Goal: Task Accomplishment & Management: Complete application form

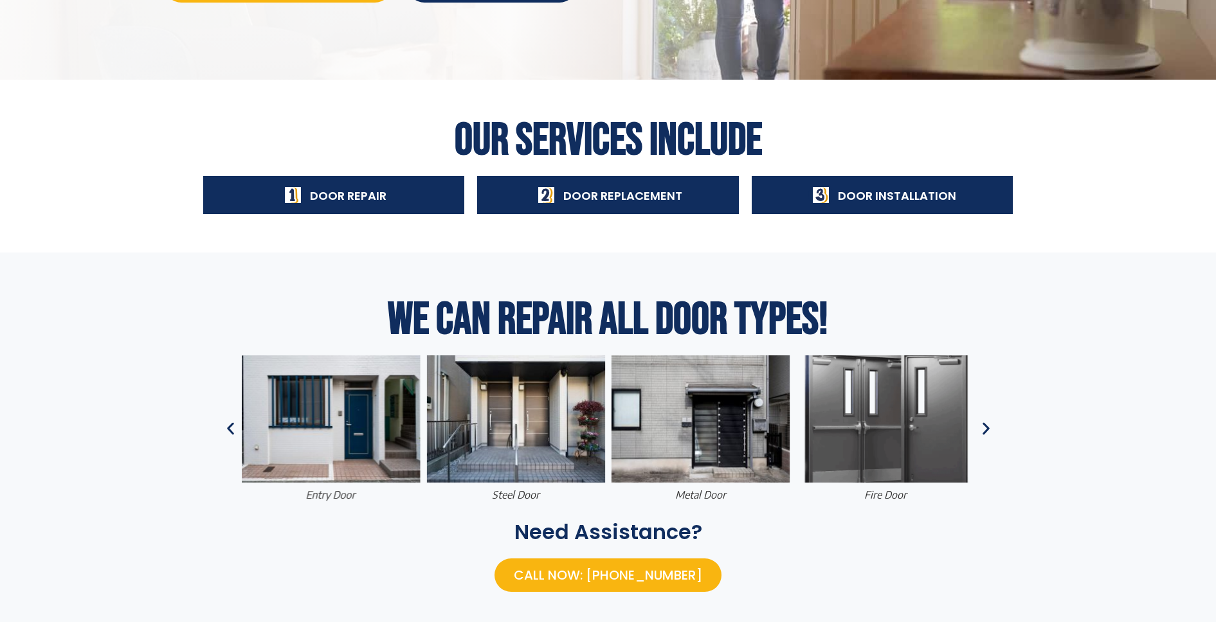
scroll to position [386, 0]
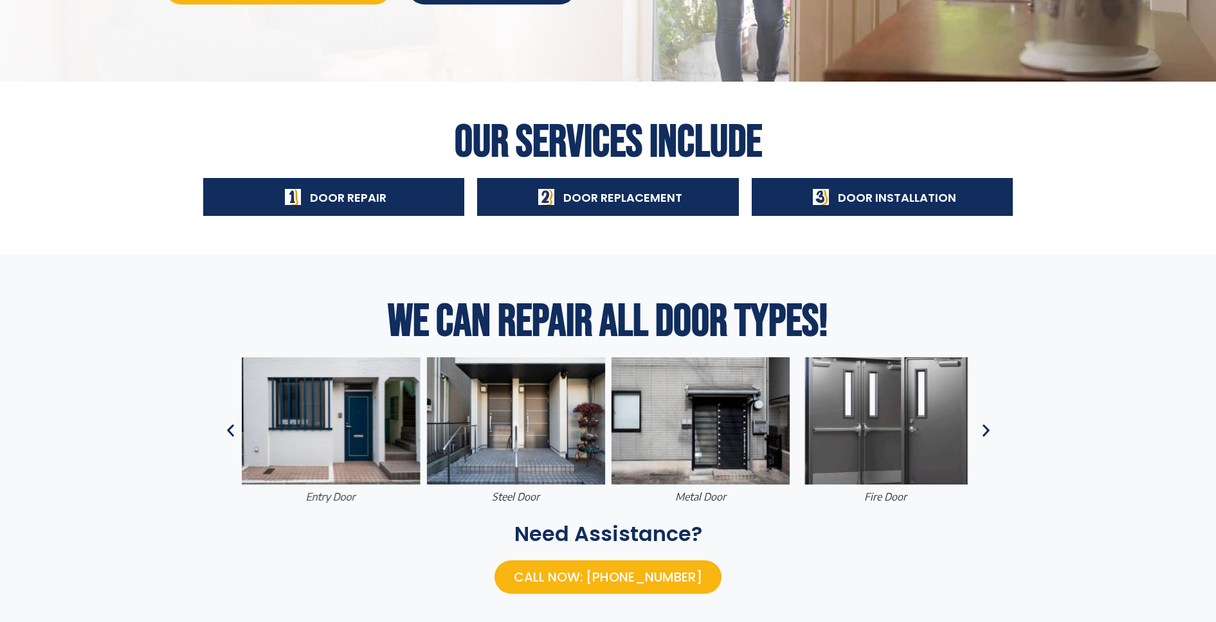
click at [231, 429] on icon "Previous slide" at bounding box center [230, 431] width 7 height 12
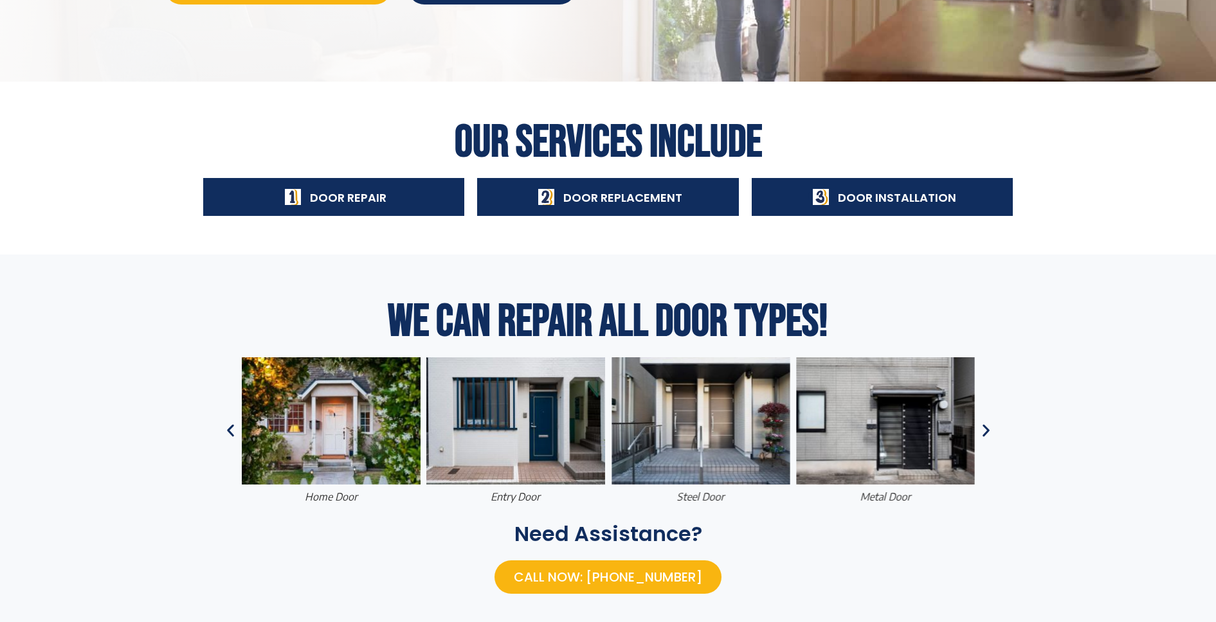
click at [520, 494] on figcaption "entry door" at bounding box center [515, 497] width 179 height 14
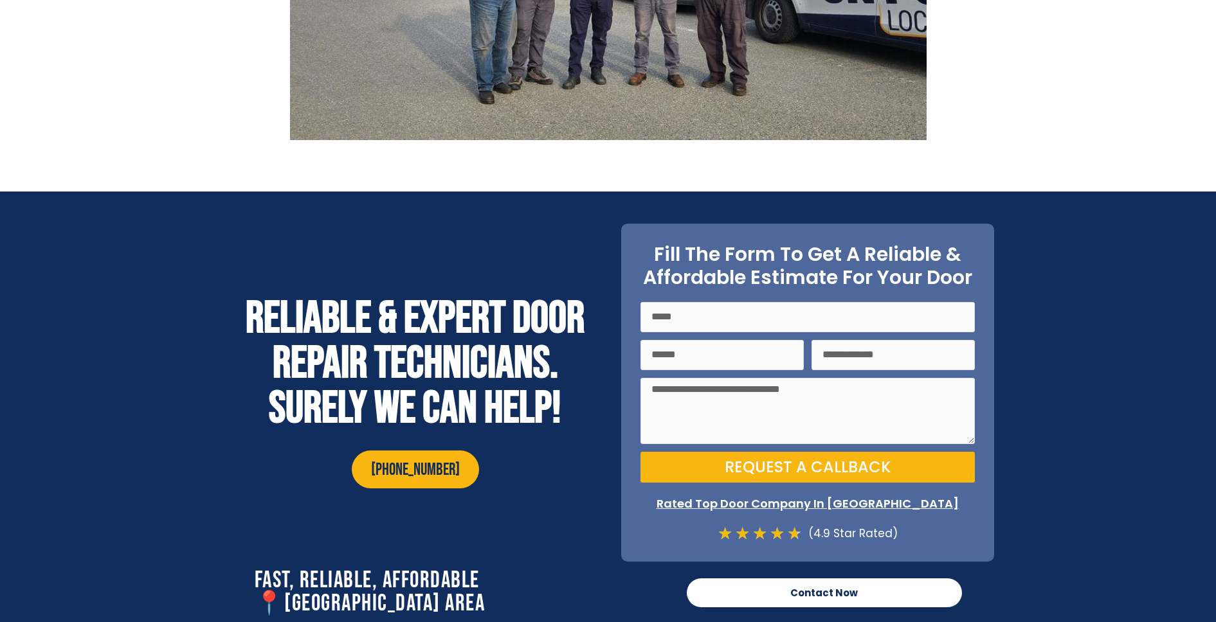
scroll to position [4793, 0]
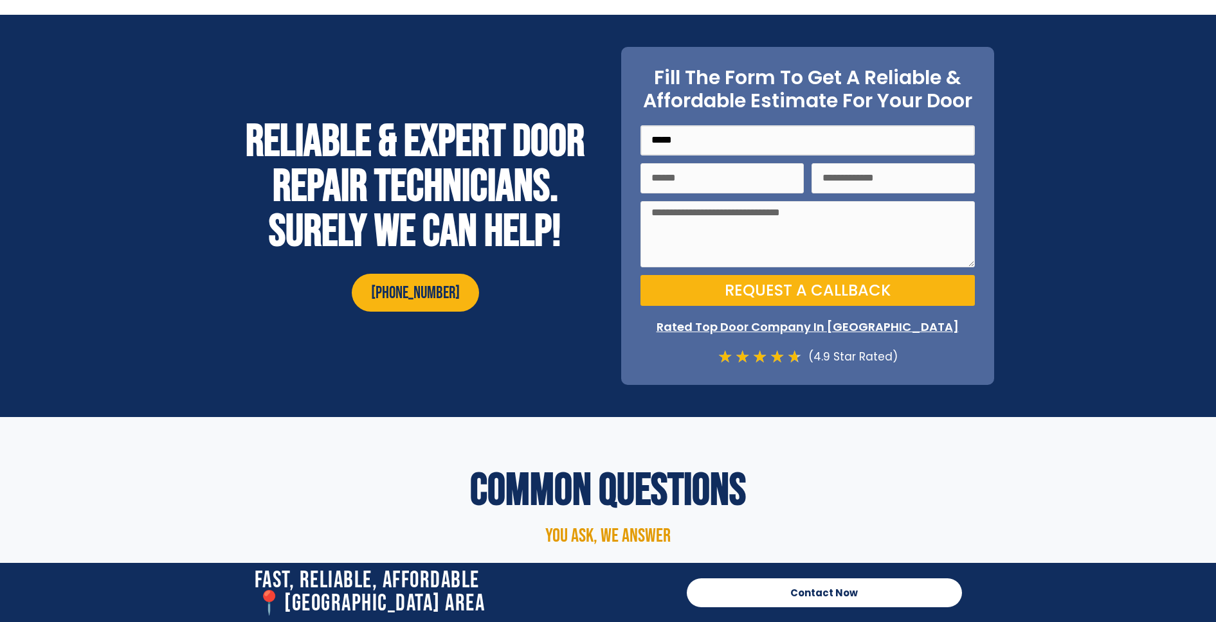
click at [711, 127] on input "Name" at bounding box center [807, 140] width 334 height 30
type input "**********"
click at [702, 219] on textarea "Message" at bounding box center [807, 234] width 334 height 67
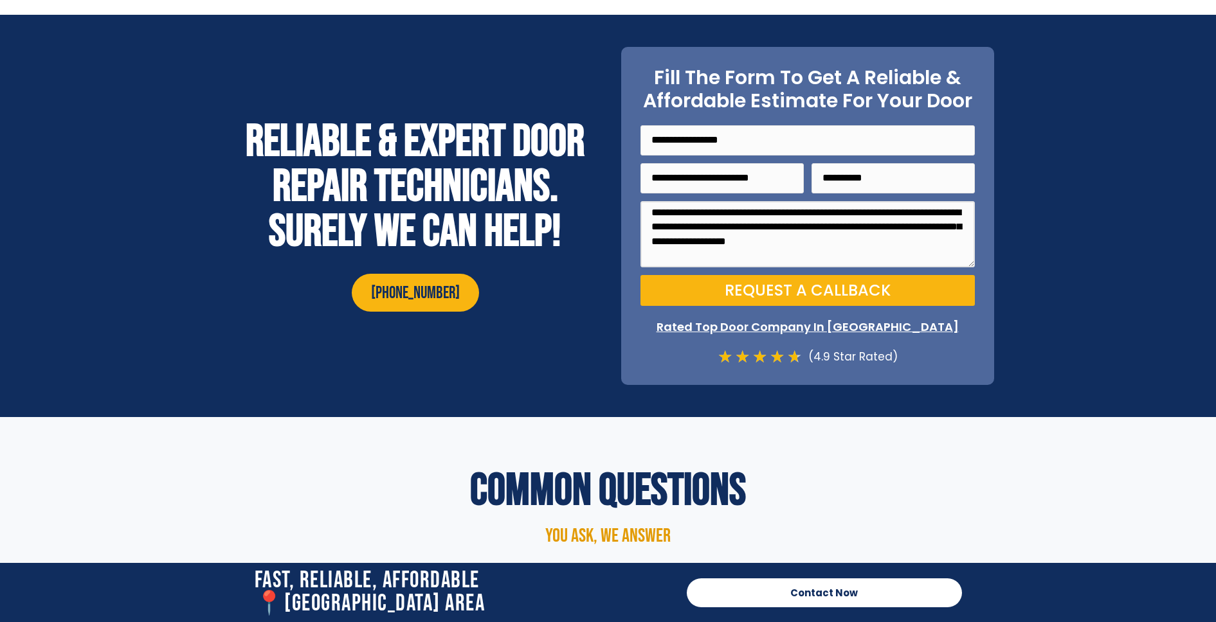
type textarea "**********"
click at [763, 283] on span "Request a Callback" at bounding box center [808, 290] width 166 height 15
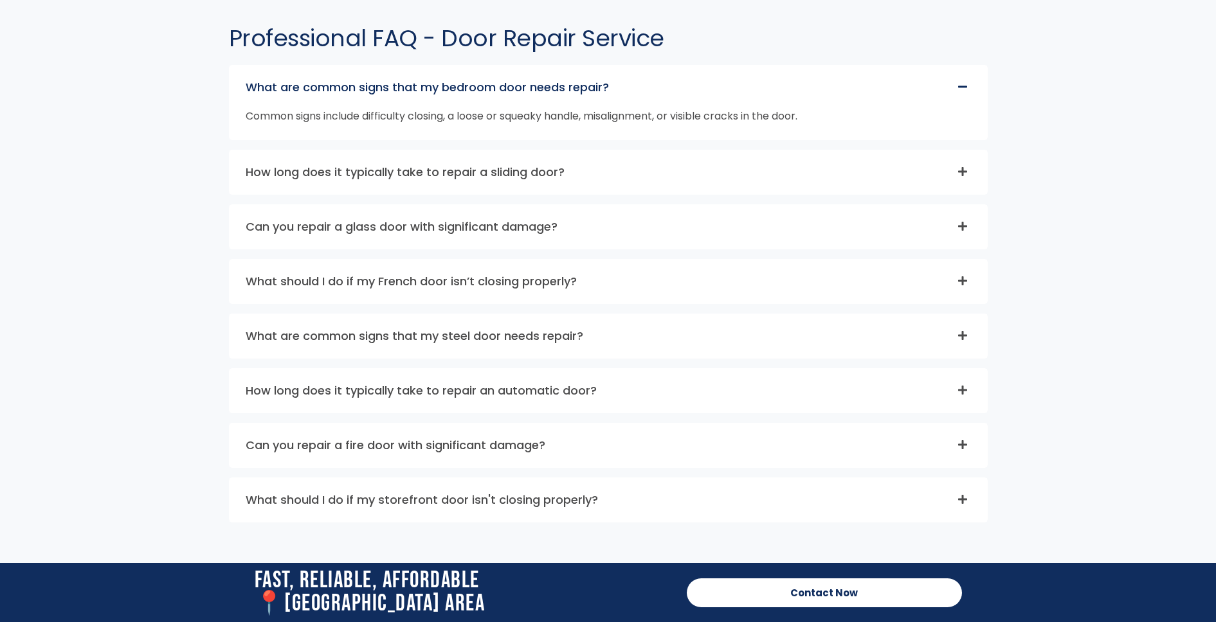
scroll to position [5436, 0]
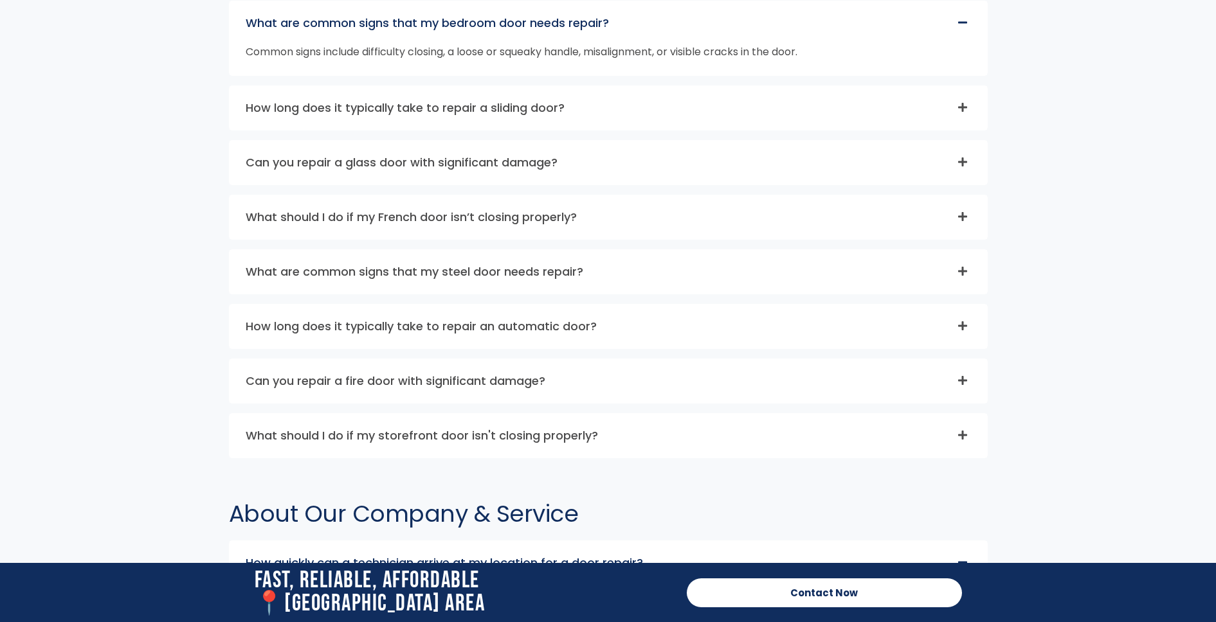
click at [959, 266] on icon at bounding box center [962, 271] width 10 height 10
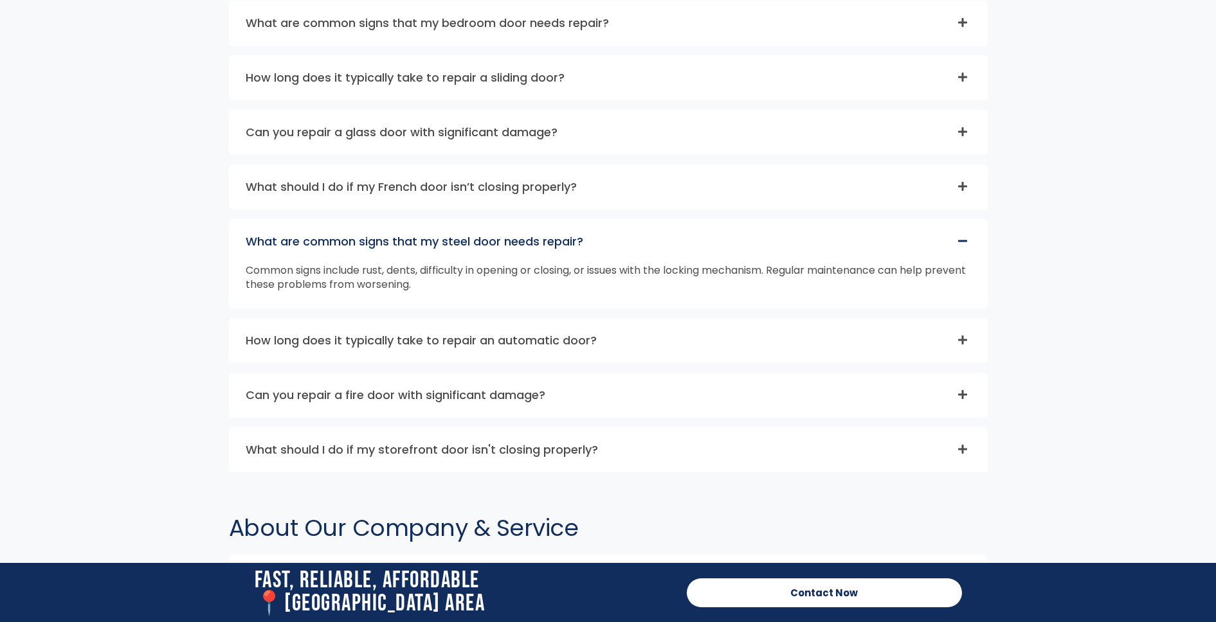
click at [960, 240] on icon at bounding box center [962, 241] width 9 height 2
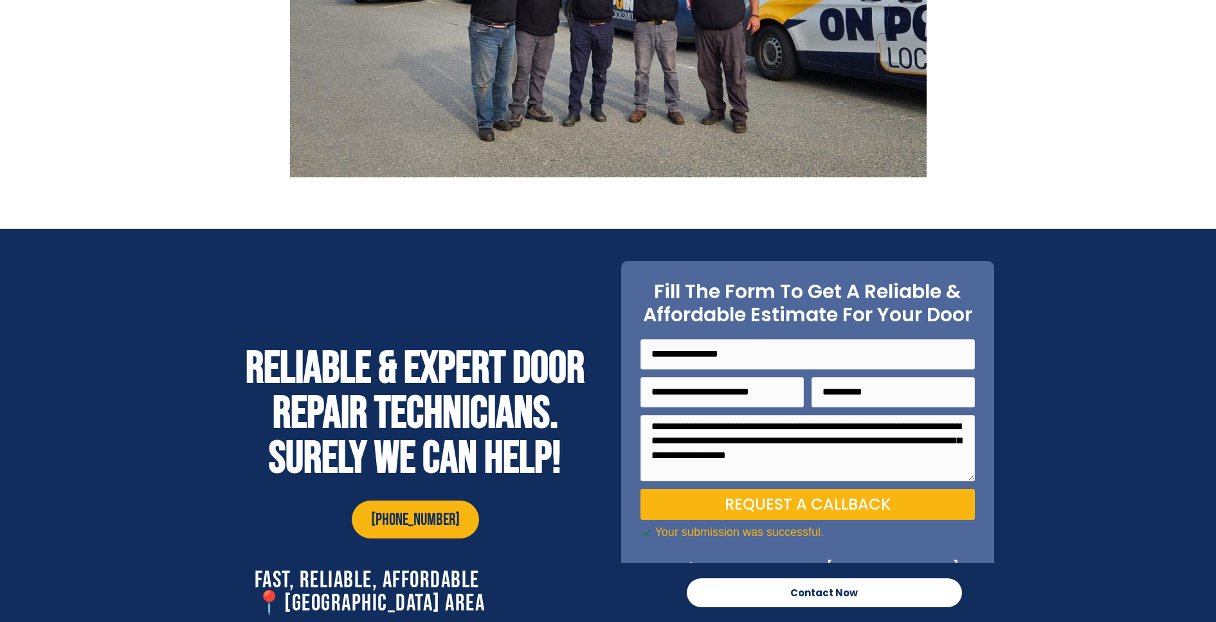
scroll to position [386, 0]
